Goal: Information Seeking & Learning: Find specific fact

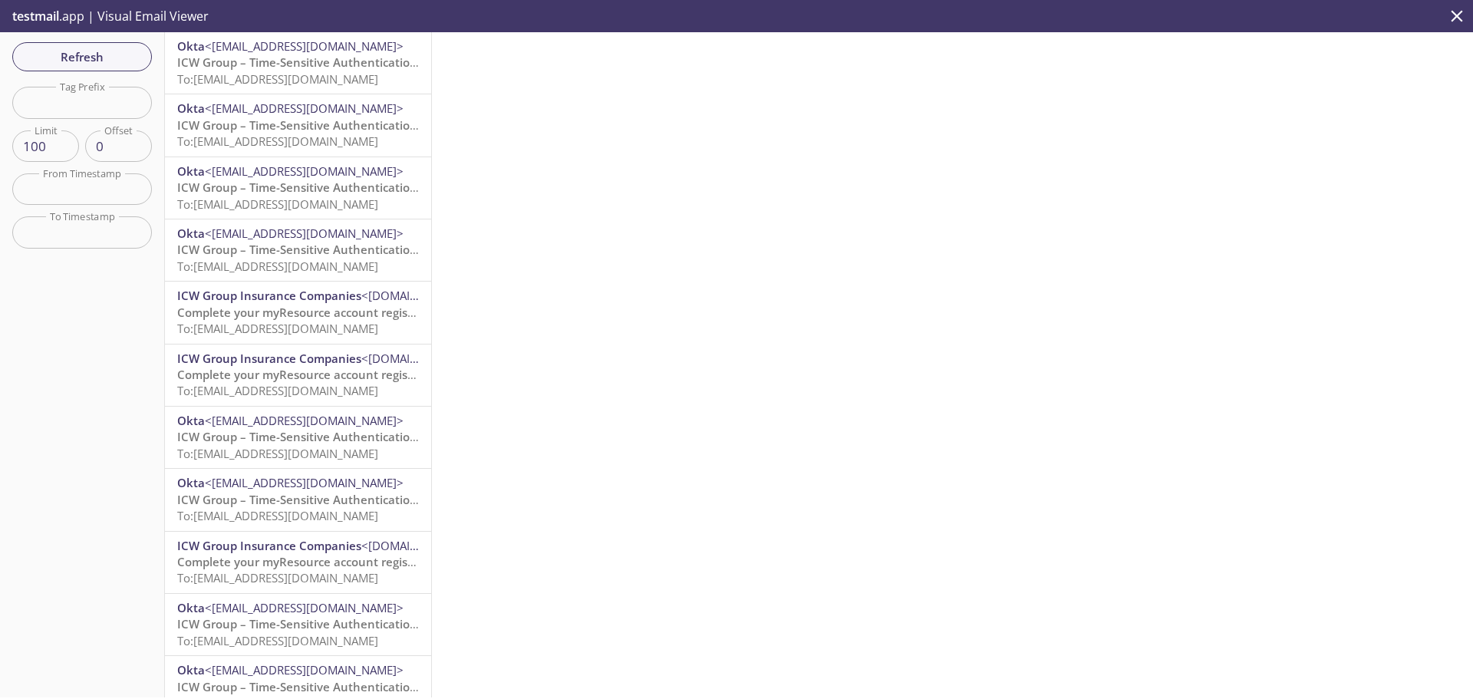
click at [297, 71] on span "To: [EMAIL_ADDRESS][DOMAIN_NAME]" at bounding box center [277, 78] width 201 height 15
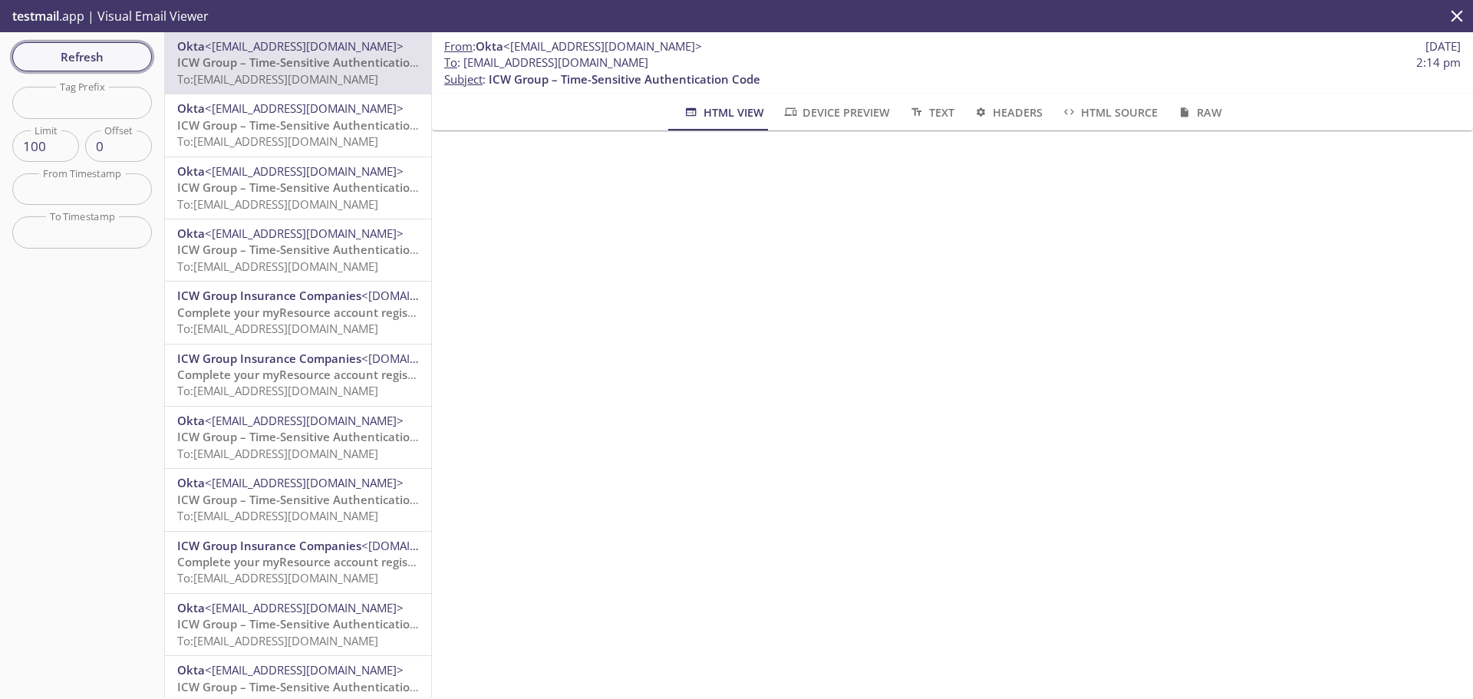
click at [109, 61] on span "Refresh" at bounding box center [82, 57] width 115 height 20
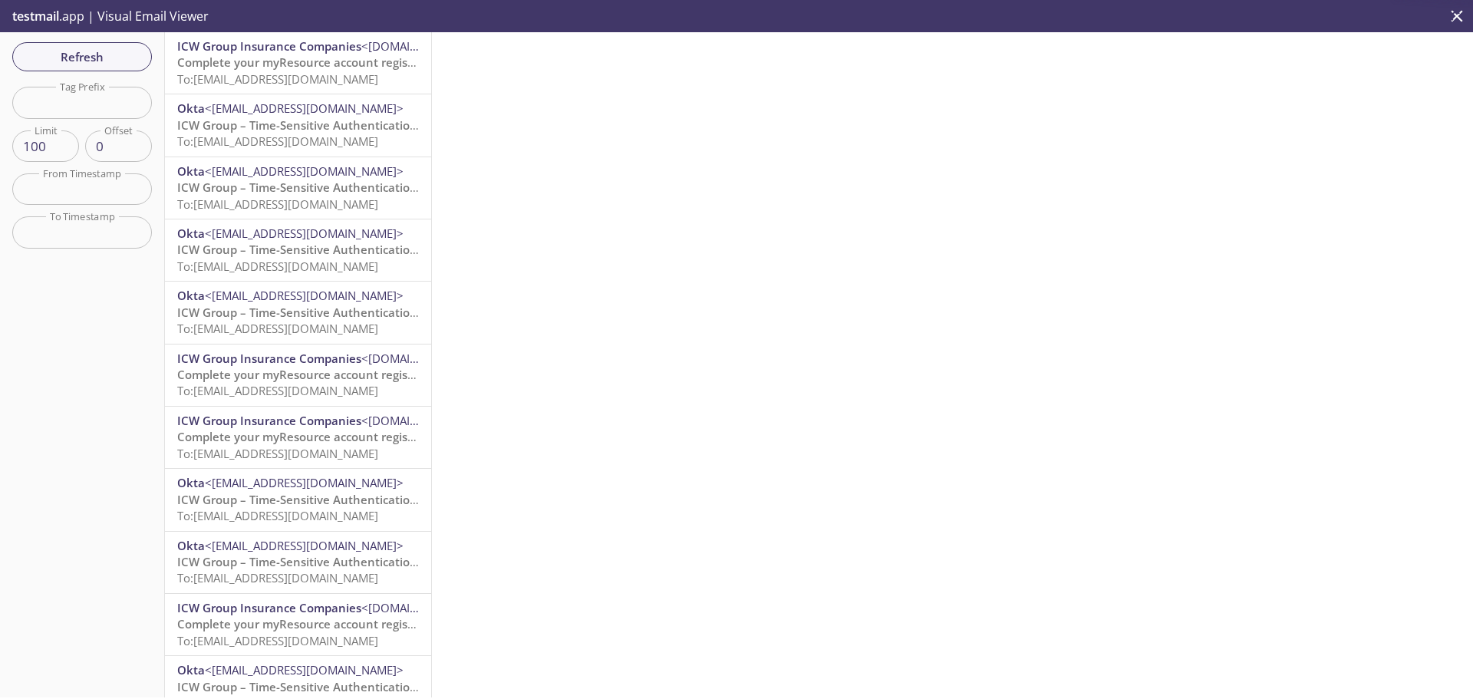
click at [252, 73] on span "To: [EMAIL_ADDRESS][DOMAIN_NAME]" at bounding box center [277, 78] width 201 height 15
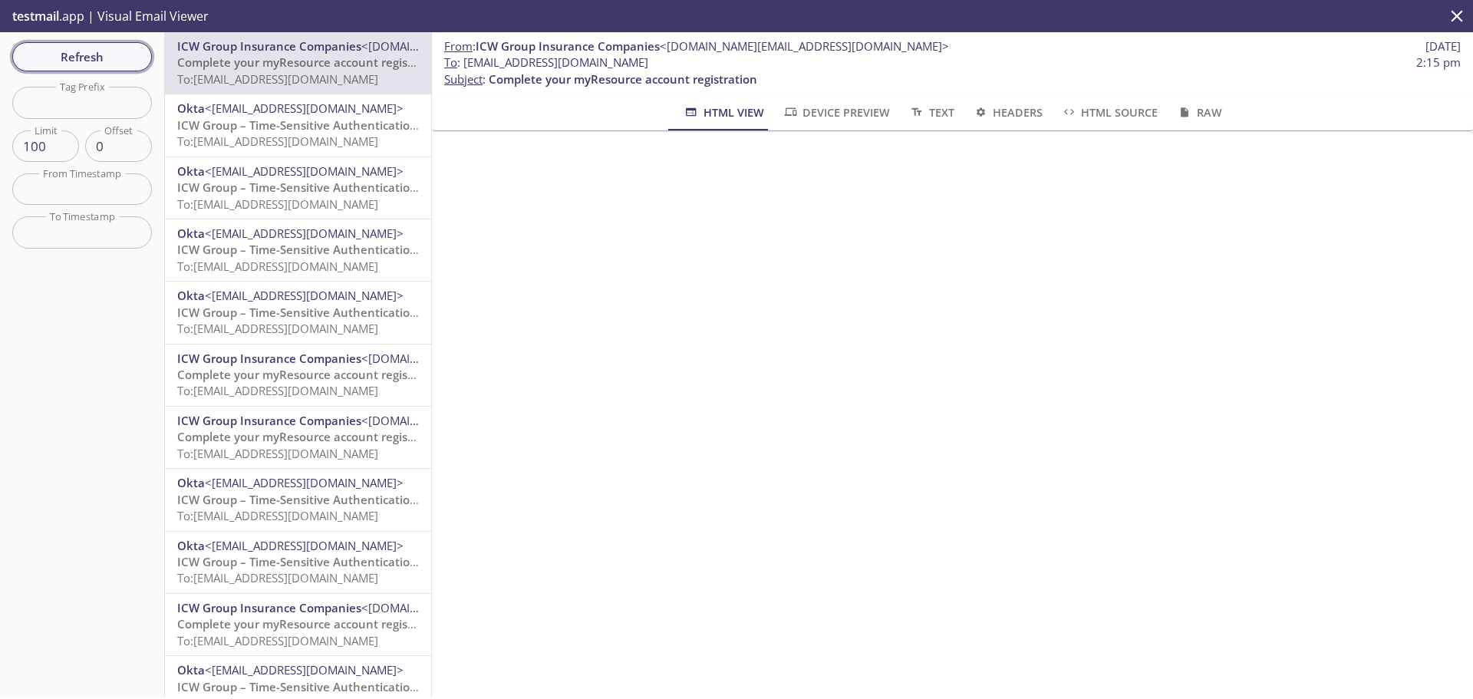
click at [95, 59] on span "Refresh" at bounding box center [82, 57] width 115 height 20
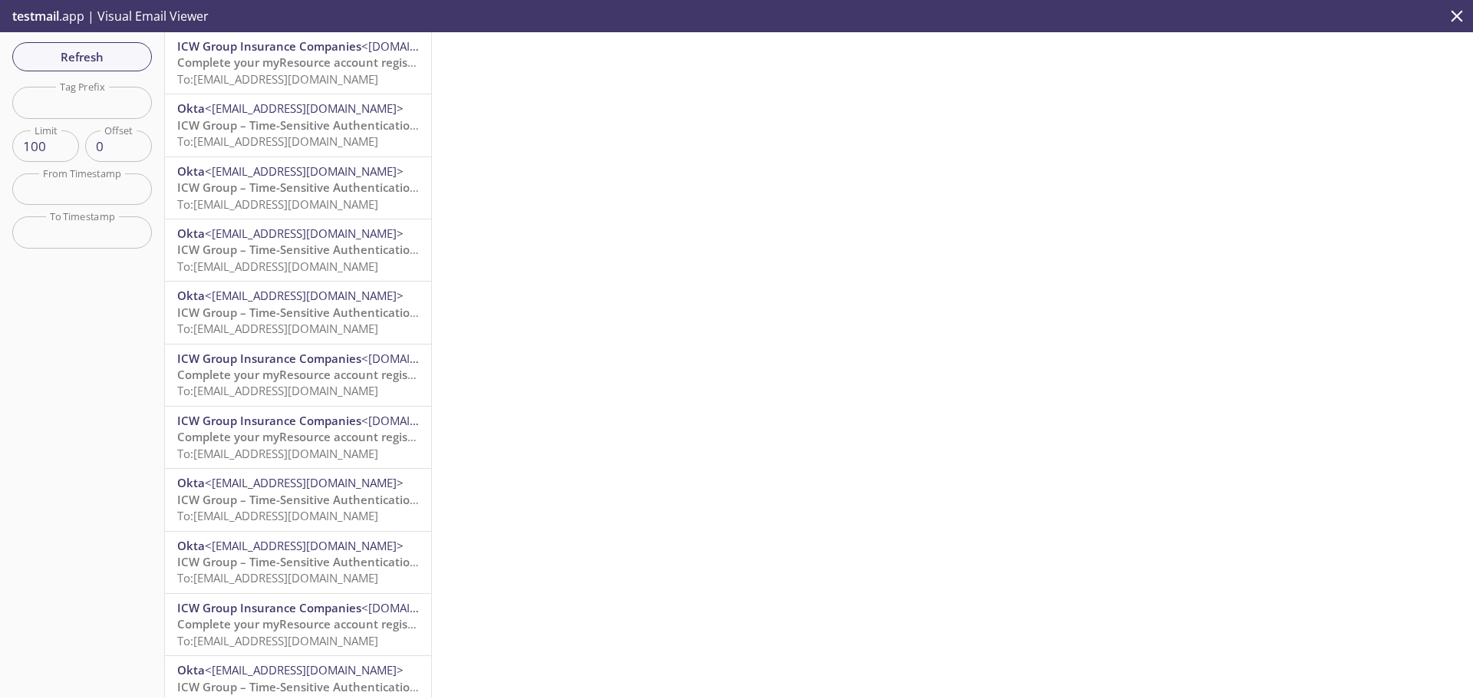
click at [313, 81] on span "To: [EMAIL_ADDRESS][DOMAIN_NAME]" at bounding box center [277, 78] width 201 height 15
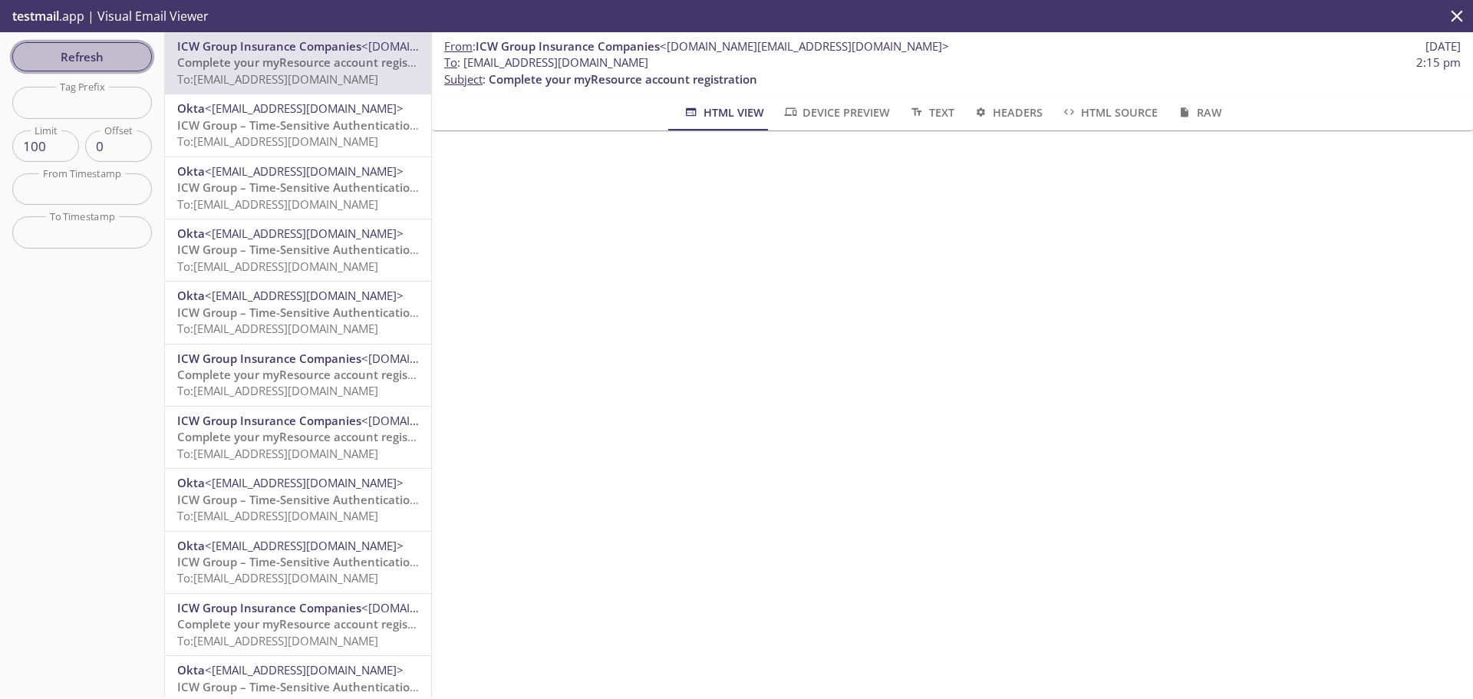
click at [112, 52] on span "Refresh" at bounding box center [82, 57] width 115 height 20
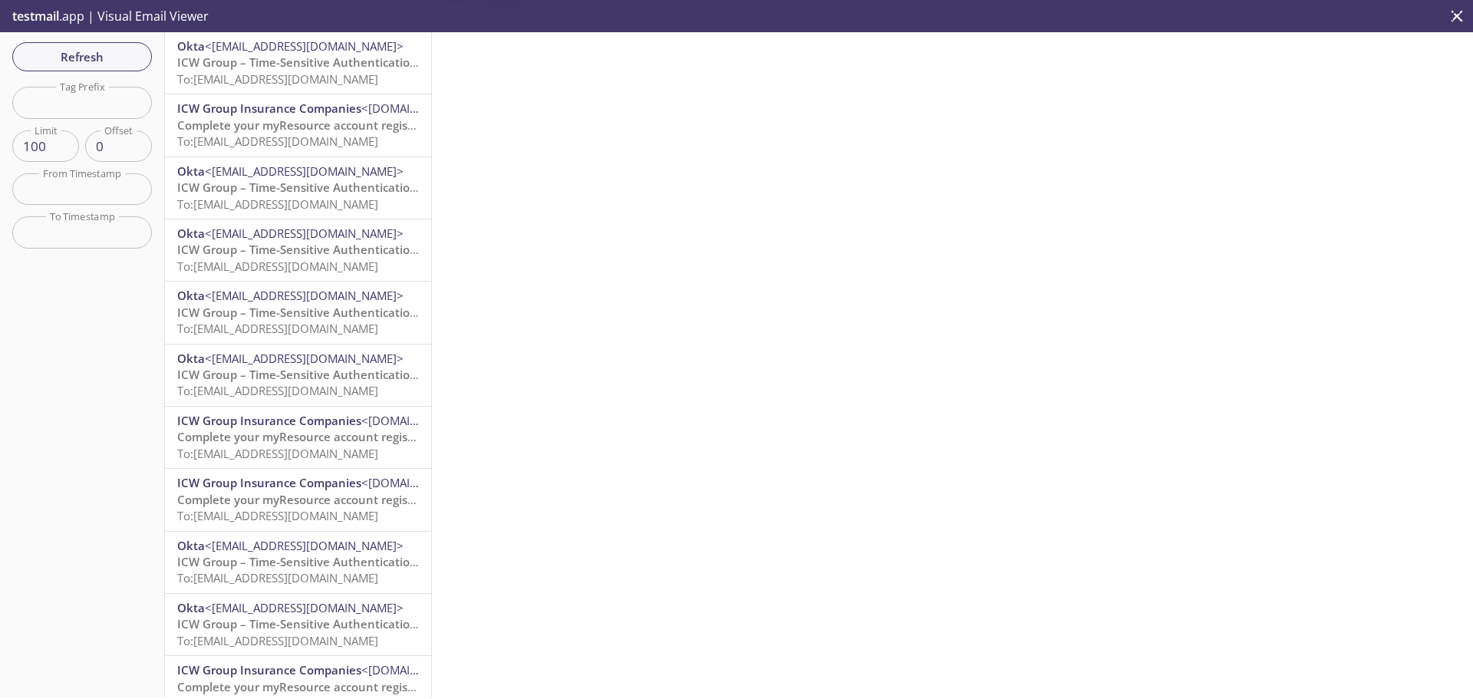
click at [299, 72] on span "To: [EMAIL_ADDRESS][DOMAIN_NAME]" at bounding box center [277, 78] width 201 height 15
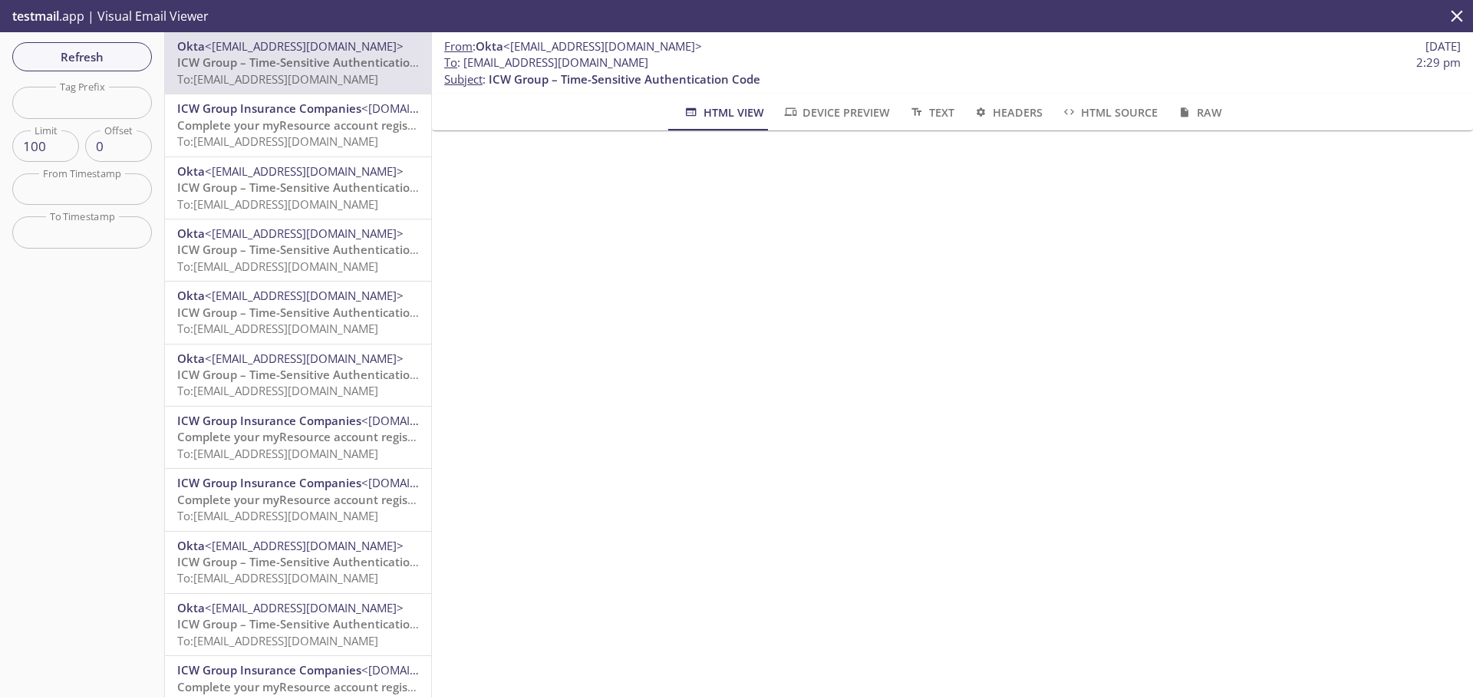
click at [292, 133] on p "Complete your myResource account registration To: [EMAIL_ADDRESS][DOMAIN_NAME]" at bounding box center [298, 133] width 242 height 33
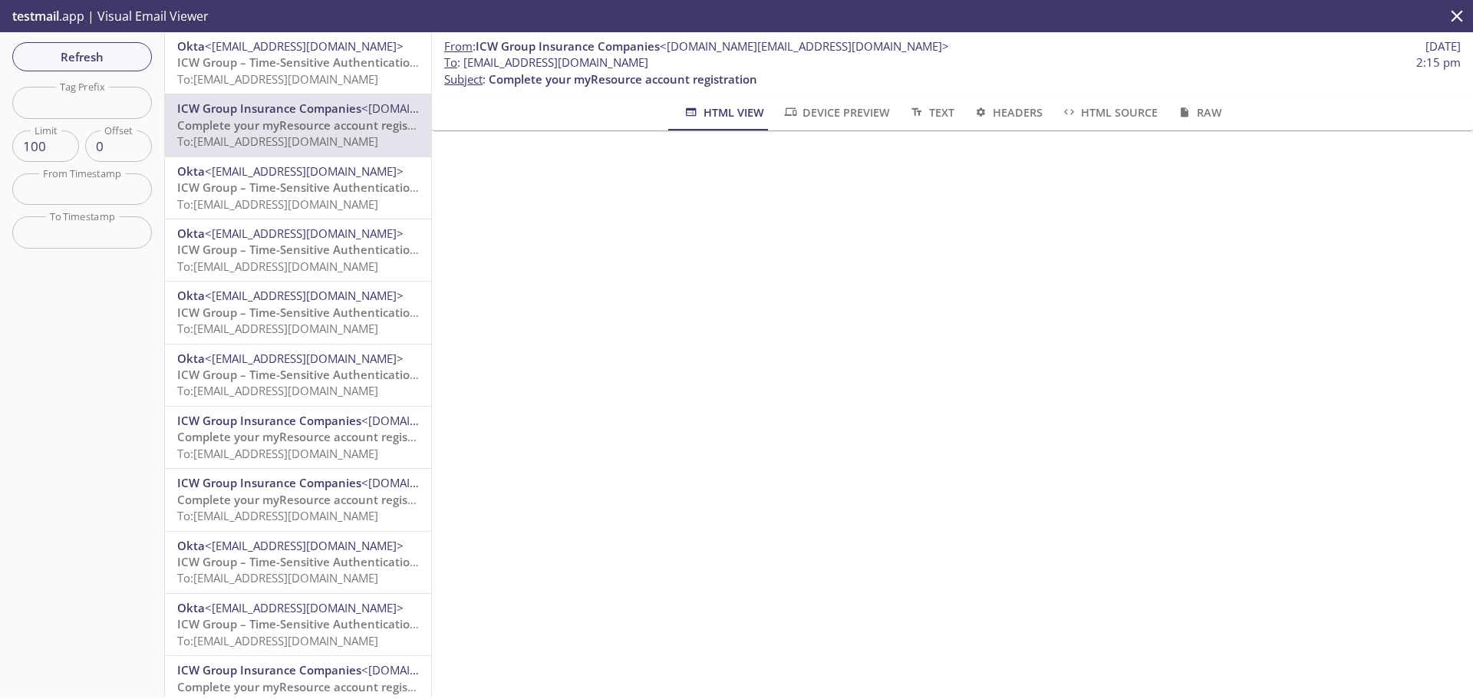
drag, startPoint x: 712, startPoint y: 61, endPoint x: 464, endPoint y: 68, distance: 248.7
click at [464, 68] on span "To : [EMAIL_ADDRESS][DOMAIN_NAME] 2:15 pm" at bounding box center [952, 62] width 1017 height 16
copy span "[EMAIL_ADDRESS][DOMAIN_NAME]"
click at [104, 51] on span "Refresh" at bounding box center [82, 57] width 115 height 20
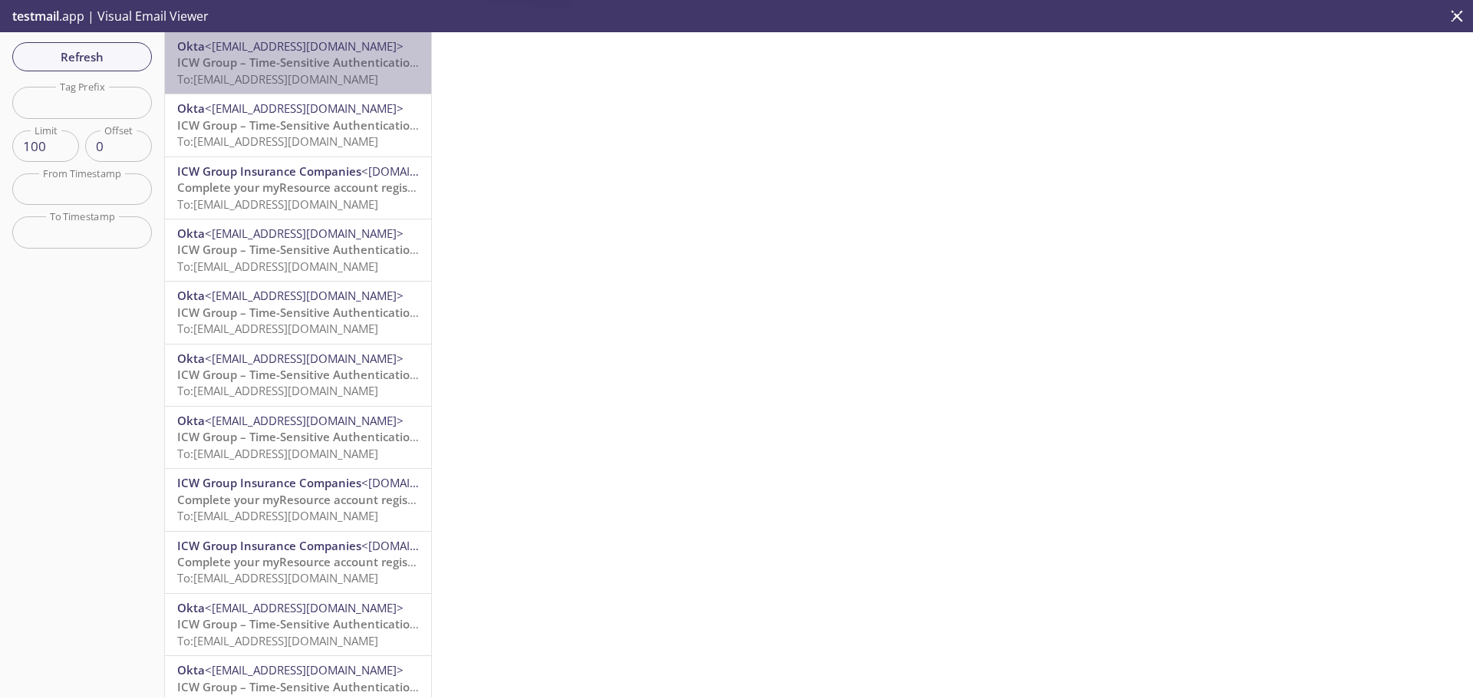
click at [299, 69] on span "ICW Group – Time-Sensitive Authentication Code" at bounding box center [313, 61] width 272 height 15
